Goal: Answer question/provide support

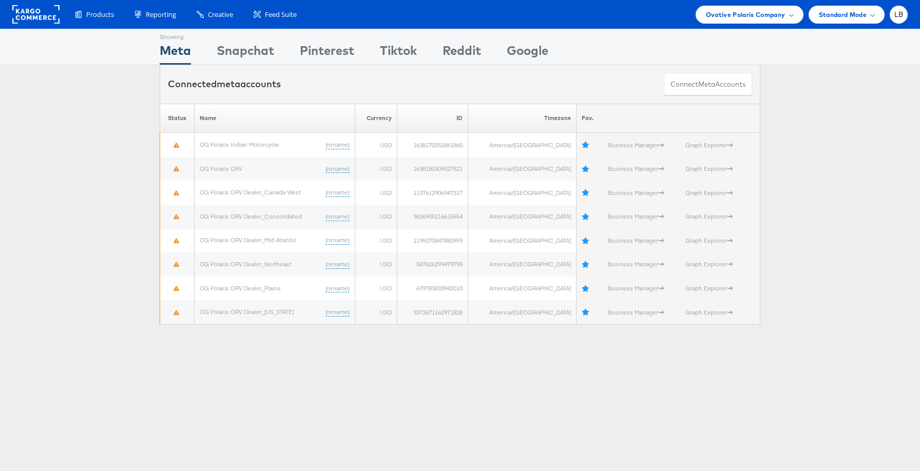
click at [37, 13] on rect at bounding box center [35, 14] width 47 height 18
click at [30, 10] on rect at bounding box center [35, 14] width 47 height 18
click at [776, 16] on span "Ovative Polaris Company" at bounding box center [746, 14] width 80 height 11
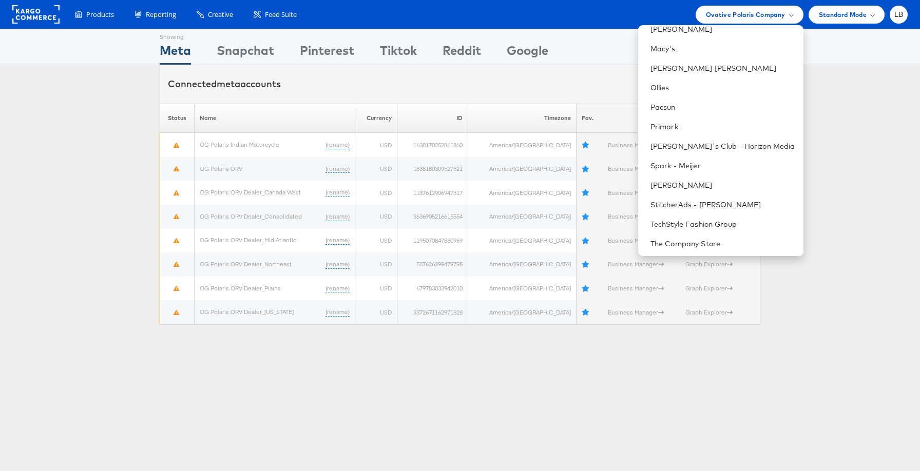
scroll to position [538, 0]
click at [746, 206] on link "StitcherAds - [PERSON_NAME]" at bounding box center [722, 202] width 145 height 10
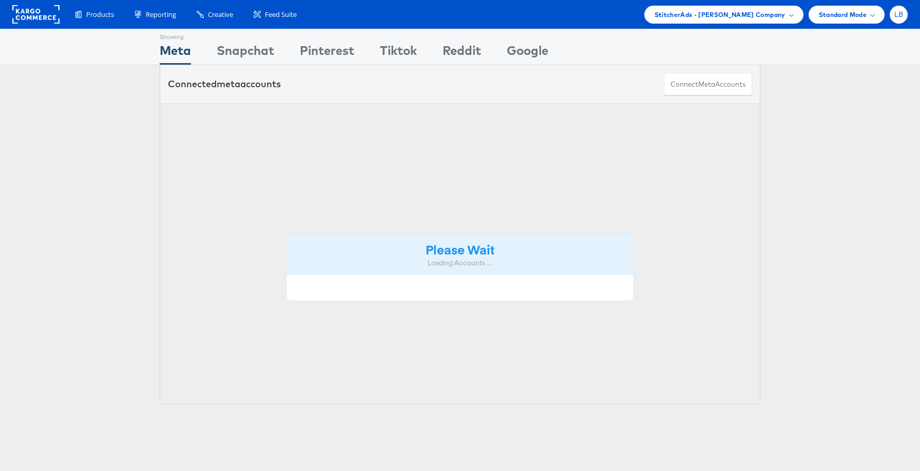
click at [896, 16] on span "LB" at bounding box center [898, 14] width 9 height 7
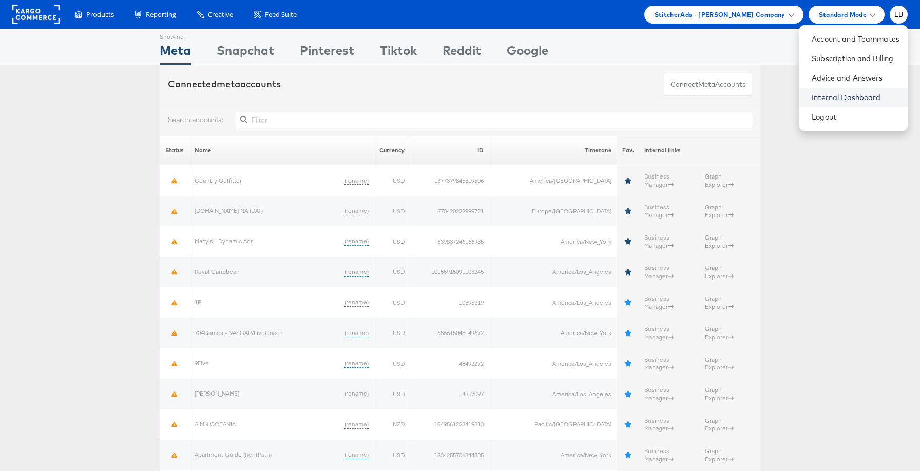
click at [863, 96] on link "Internal Dashboard" at bounding box center [856, 97] width 88 height 10
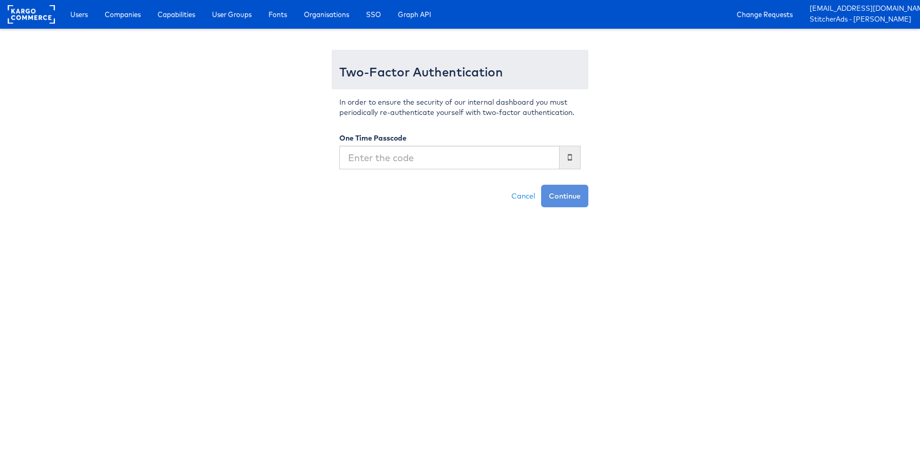
click at [508, 155] on input "text" at bounding box center [449, 158] width 220 height 24
type input "926480"
click at [572, 196] on button "Continue" at bounding box center [564, 196] width 47 height 23
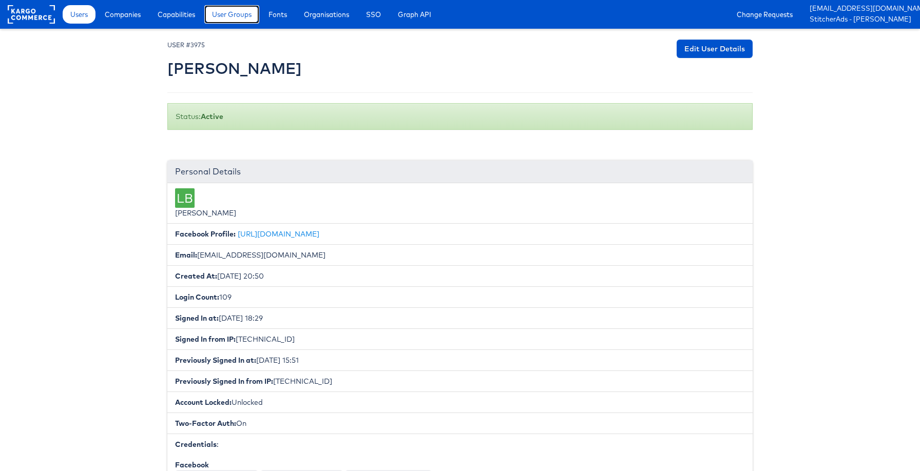
click at [238, 16] on span "User Groups" at bounding box center [232, 14] width 40 height 10
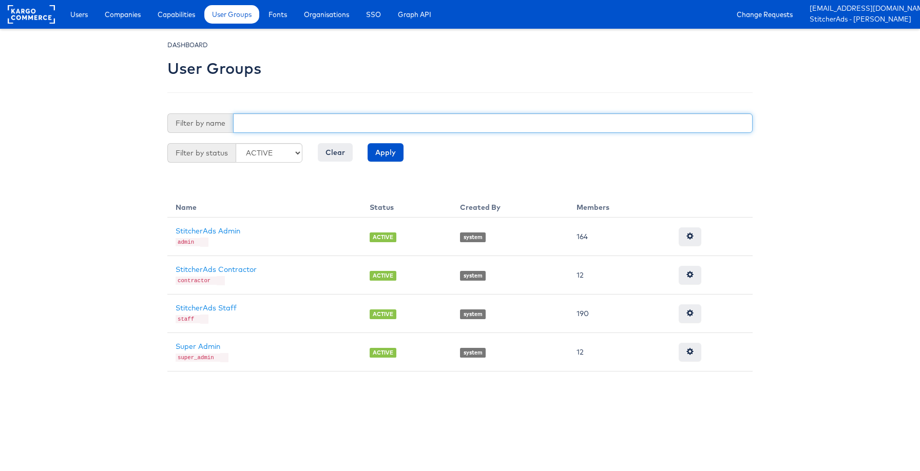
click at [272, 121] on input "text" at bounding box center [492, 123] width 519 height 20
click at [368, 143] on input "Apply" at bounding box center [386, 152] width 36 height 18
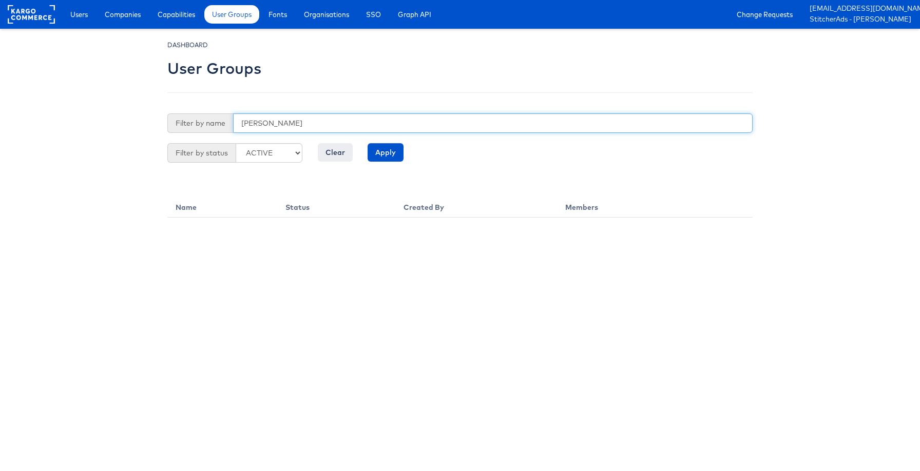
drag, startPoint x: 284, startPoint y: 124, endPoint x: 254, endPoint y: 126, distance: 30.8
click at [254, 126] on input "siqi yang" at bounding box center [492, 123] width 519 height 20
click at [368, 143] on input "Apply" at bounding box center [386, 152] width 36 height 18
drag, startPoint x: 262, startPoint y: 124, endPoint x: 180, endPoint y: 124, distance: 81.6
click at [180, 124] on div "Filter by name siqi" at bounding box center [459, 123] width 585 height 20
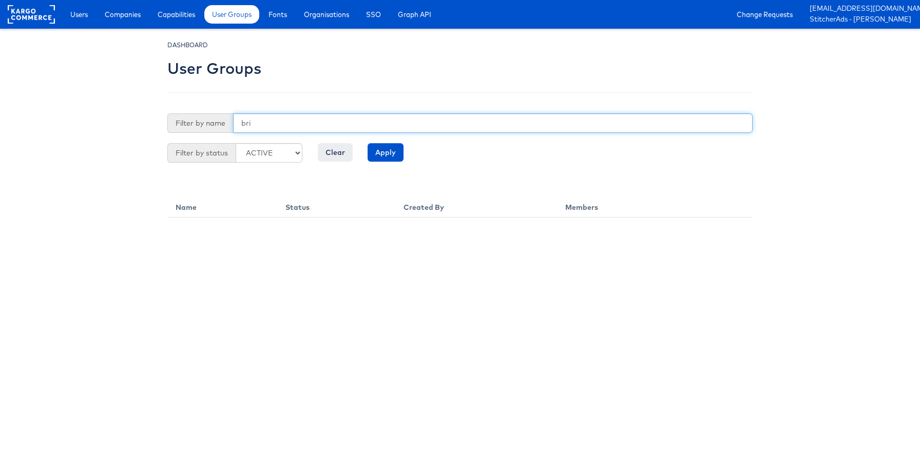
type input "bri"
click at [368, 143] on input "Apply" at bounding box center [386, 152] width 36 height 18
drag, startPoint x: 279, startPoint y: 122, endPoint x: 203, endPoint y: 122, distance: 76.5
click at [203, 122] on div "Filter by name bri" at bounding box center [459, 123] width 585 height 20
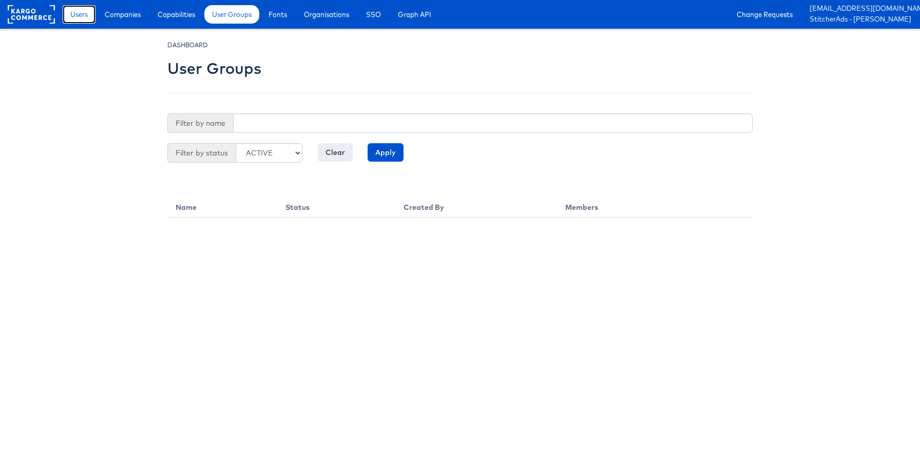
click at [75, 22] on link "Users" at bounding box center [79, 14] width 33 height 18
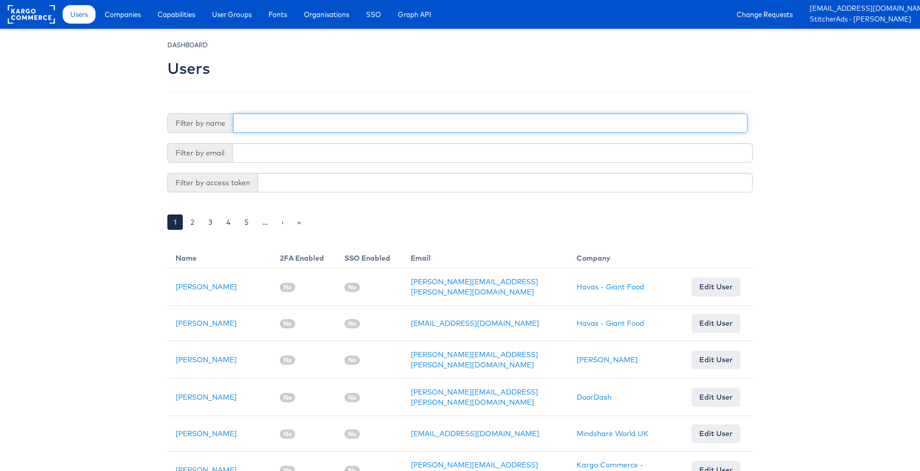
click at [320, 129] on input "text" at bounding box center [490, 123] width 514 height 20
type input "siqi"
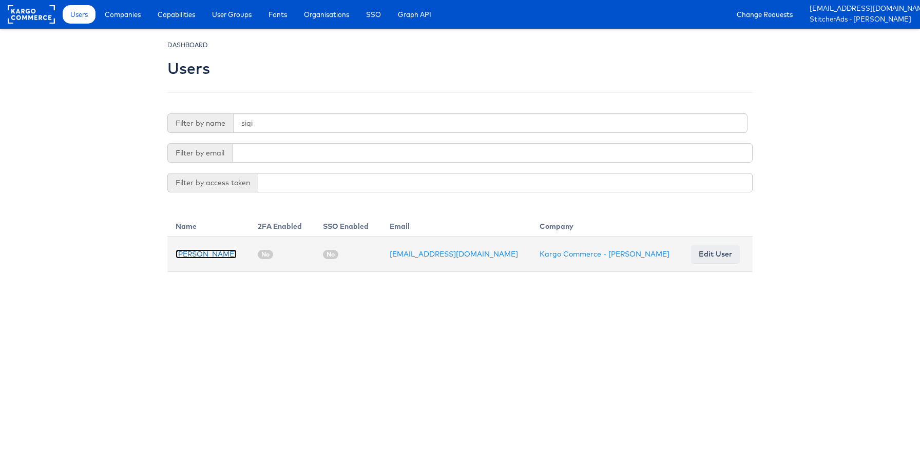
click at [191, 256] on link "[PERSON_NAME]" at bounding box center [206, 253] width 61 height 9
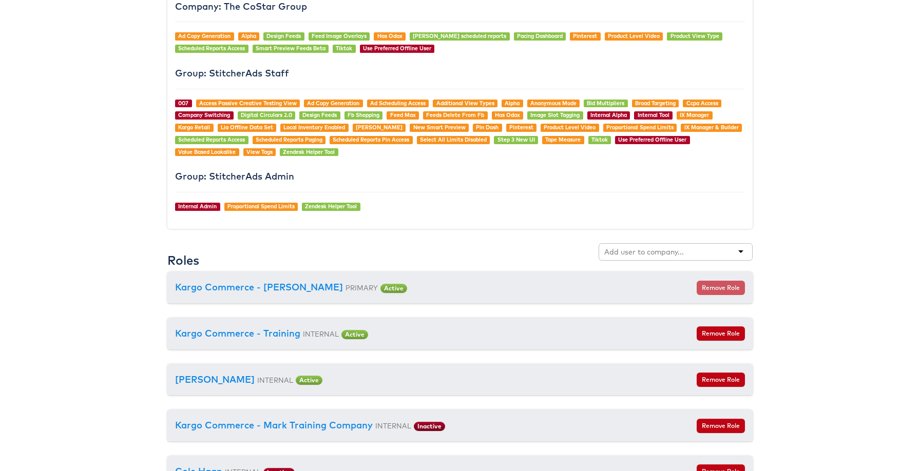
scroll to position [937, 0]
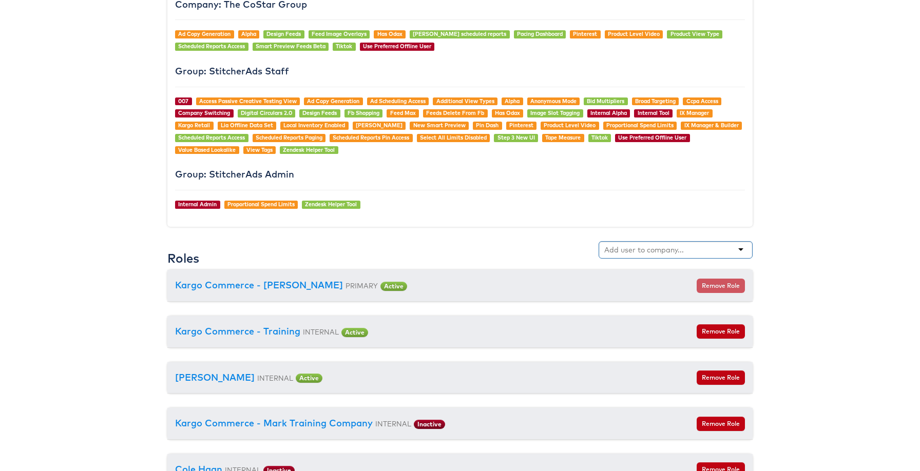
click at [689, 249] on div at bounding box center [675, 249] width 154 height 17
type input "ovative"
